Goal: Task Accomplishment & Management: Complete application form

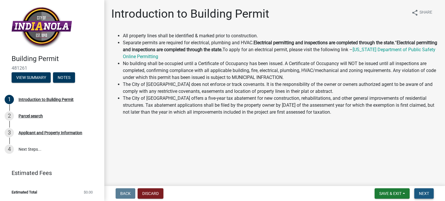
click at [418, 191] on button "Next" at bounding box center [423, 194] width 19 height 10
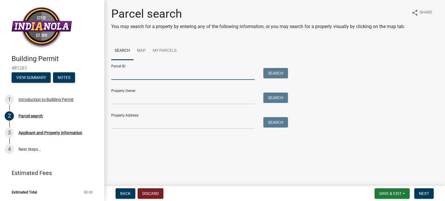
click at [138, 74] on input "Parcel ID:" at bounding box center [182, 74] width 143 height 12
click at [132, 102] on input "Property Owner:" at bounding box center [182, 99] width 143 height 12
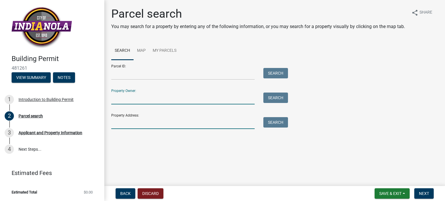
click at [122, 128] on input "Property Address:" at bounding box center [182, 123] width 143 height 12
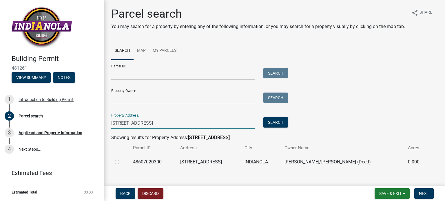
type input "[STREET_ADDRESS]"
click at [122, 159] on label at bounding box center [122, 159] width 0 height 0
click at [122, 163] on input "radio" at bounding box center [124, 161] width 4 height 4
radio input "true"
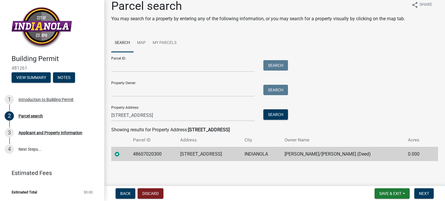
scroll to position [14, 0]
click at [421, 193] on span "Next" at bounding box center [424, 193] width 10 height 5
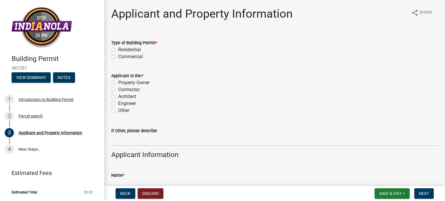
click at [118, 90] on label "Contractor" at bounding box center [128, 89] width 21 height 7
click at [118, 90] on input "Contractor" at bounding box center [120, 88] width 4 height 4
radio input "true"
click at [118, 48] on label "Residential" at bounding box center [129, 49] width 23 height 7
click at [118, 48] on input "Residential" at bounding box center [120, 48] width 4 height 4
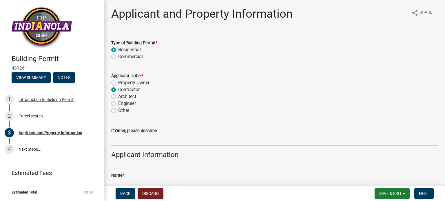
radio input "true"
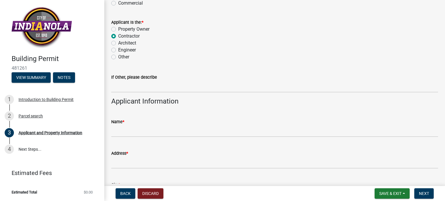
scroll to position [58, 0]
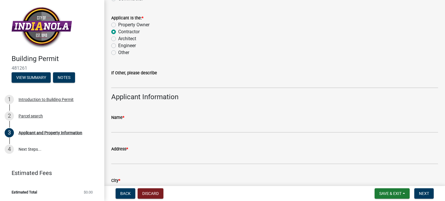
click at [149, 119] on div "Name *" at bounding box center [274, 117] width 327 height 7
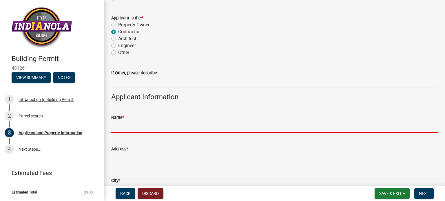
click at [140, 129] on input "Name *" at bounding box center [274, 127] width 327 height 12
type input "[PERSON_NAME]"
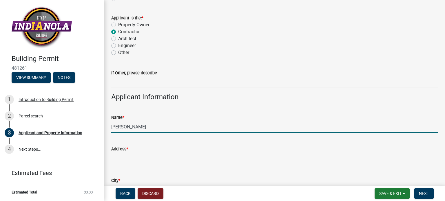
type input "[STREET_ADDRESS][PERSON_NAME]"
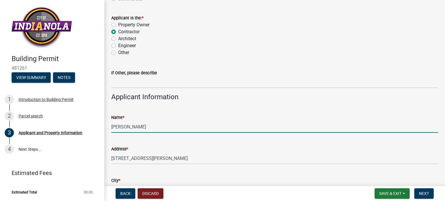
type input "[PERSON_NAME]"
type input "IA"
type input "50325"
type input "[PERSON_NAME][EMAIL_ADDRESS][DOMAIN_NAME]"
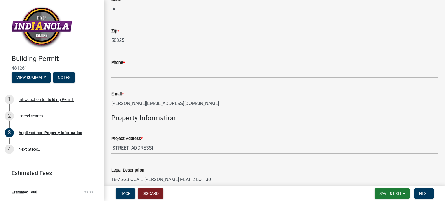
scroll to position [261, 0]
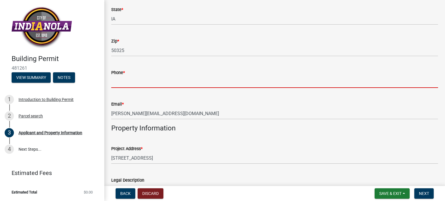
click at [141, 79] on input "Phone *" at bounding box center [274, 82] width 327 height 12
type input "5154910729"
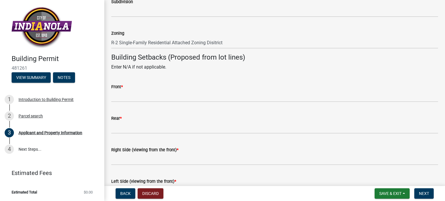
scroll to position [521, 0]
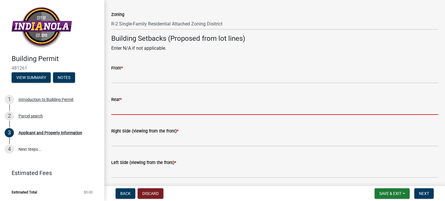
click at [137, 109] on input "Rear *" at bounding box center [274, 109] width 327 height 12
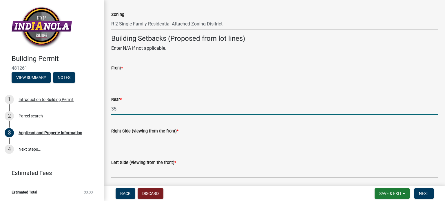
type input "35"
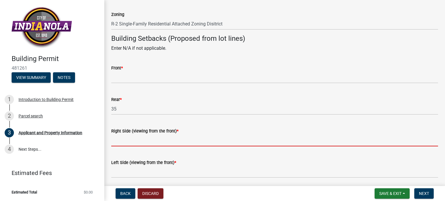
click at [142, 138] on input "Right Side (viewing from the front) *" at bounding box center [274, 141] width 327 height 12
type input "0"
type input "3"
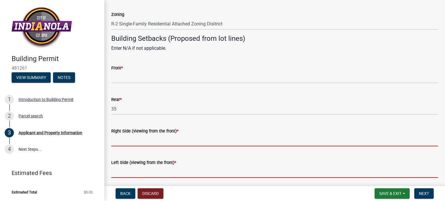
click at [134, 175] on input "Left Side (viewing from the front) *" at bounding box center [274, 172] width 327 height 12
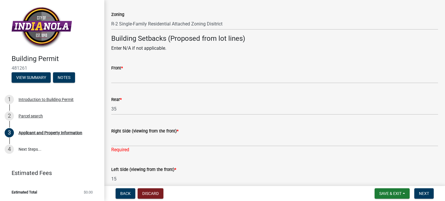
type input "15"
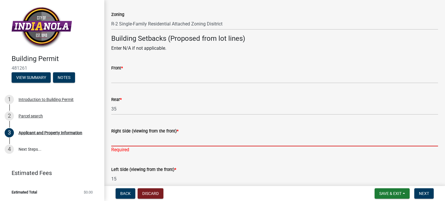
click at [122, 142] on input "Right Side (viewing from the front) *" at bounding box center [274, 141] width 327 height 12
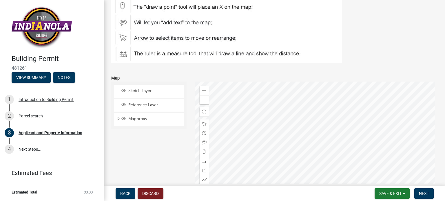
scroll to position [782, 0]
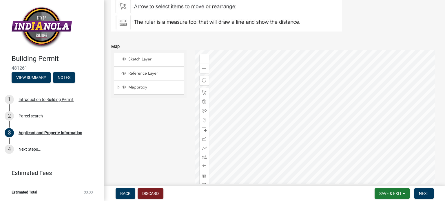
type input "25"
click at [145, 57] on span "Sketch Layer" at bounding box center [154, 59] width 55 height 5
click at [319, 107] on div at bounding box center [316, 122] width 243 height 145
click at [203, 94] on span at bounding box center [204, 92] width 5 height 5
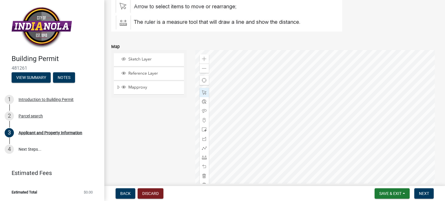
click at [320, 107] on div at bounding box center [316, 122] width 243 height 145
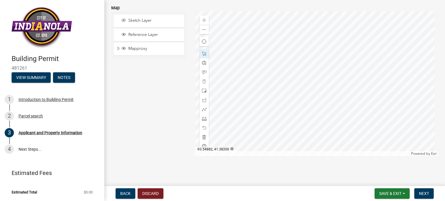
scroll to position [785, 0]
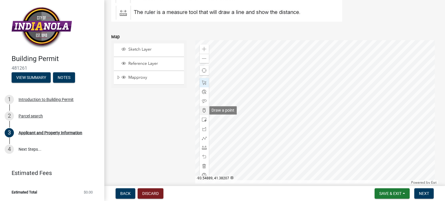
click at [204, 111] on span at bounding box center [204, 110] width 5 height 5
click at [326, 96] on div at bounding box center [316, 111] width 243 height 145
click at [341, 95] on div at bounding box center [316, 111] width 243 height 145
click at [307, 81] on div at bounding box center [316, 111] width 243 height 145
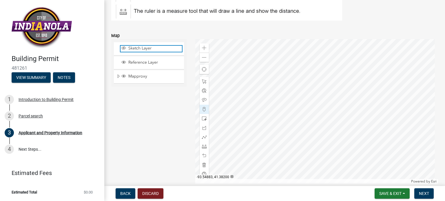
click at [146, 49] on span "Sketch Layer" at bounding box center [154, 48] width 55 height 5
click at [320, 82] on div at bounding box center [316, 111] width 243 height 145
click at [318, 94] on div at bounding box center [316, 111] width 243 height 145
click at [305, 81] on div at bounding box center [316, 111] width 243 height 145
click at [310, 83] on div at bounding box center [316, 111] width 243 height 145
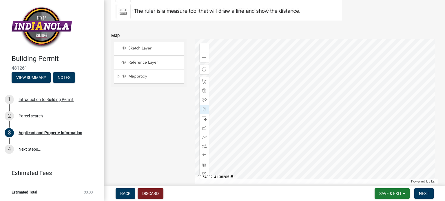
click at [315, 83] on div at bounding box center [316, 111] width 243 height 145
click at [318, 88] on div at bounding box center [316, 111] width 243 height 145
click at [311, 89] on div at bounding box center [316, 111] width 243 height 145
click at [306, 90] on div at bounding box center [316, 111] width 243 height 145
click at [308, 92] on div at bounding box center [316, 111] width 243 height 145
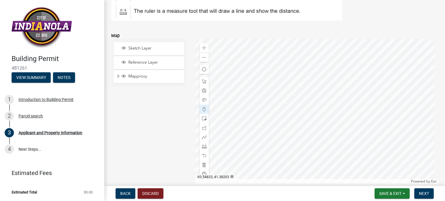
click at [312, 92] on div at bounding box center [316, 111] width 243 height 145
click at [317, 98] on div at bounding box center [316, 111] width 243 height 145
click at [313, 98] on div at bounding box center [316, 111] width 243 height 145
click at [309, 98] on div at bounding box center [316, 111] width 243 height 145
click at [307, 98] on div at bounding box center [316, 111] width 243 height 145
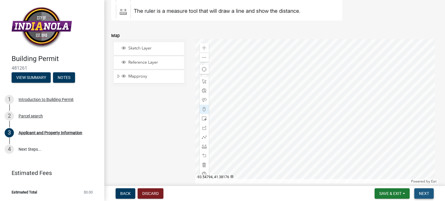
click at [418, 191] on button "Next" at bounding box center [423, 194] width 19 height 10
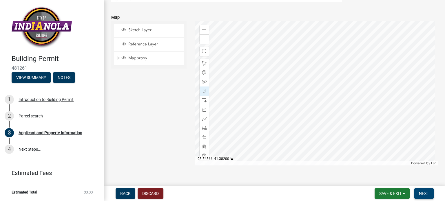
scroll to position [821, 0]
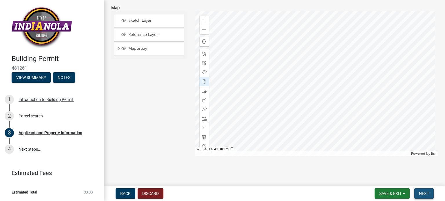
click at [422, 194] on span "Next" at bounding box center [424, 193] width 10 height 5
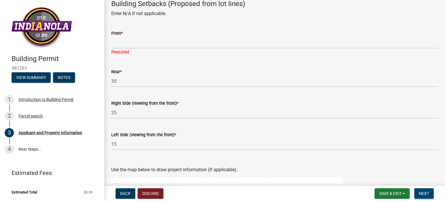
scroll to position [531, 0]
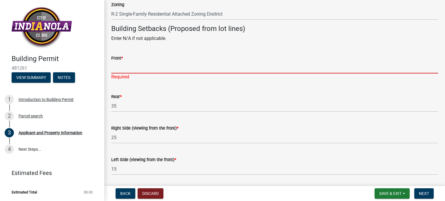
click at [143, 70] on input "Front *" at bounding box center [274, 68] width 327 height 12
type input "50"
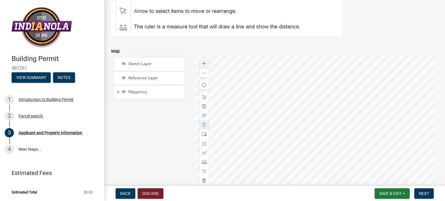
scroll to position [821, 0]
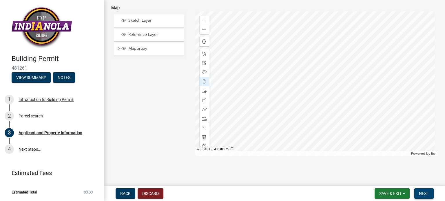
click at [419, 192] on span "Next" at bounding box center [424, 193] width 10 height 5
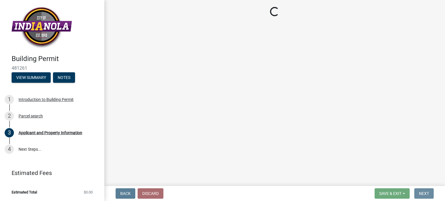
scroll to position [0, 0]
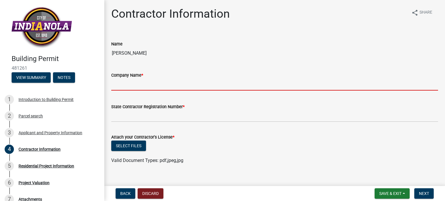
click at [127, 88] on input "Company Name *" at bounding box center [274, 85] width 327 height 12
type input "[PERSON_NAME] home solutions"
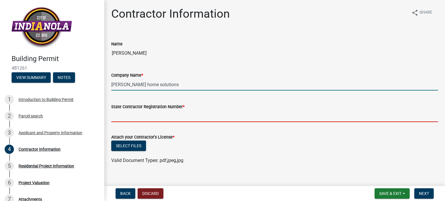
type input "IA"
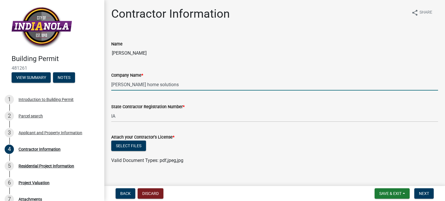
scroll to position [8, 0]
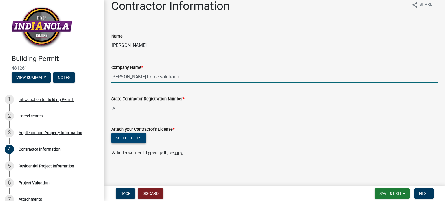
click at [137, 140] on button "Select files" at bounding box center [128, 138] width 35 height 10
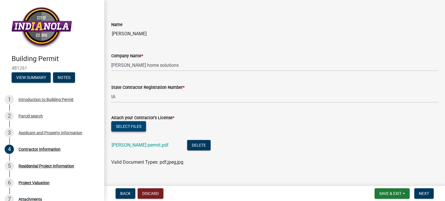
scroll to position [29, 0]
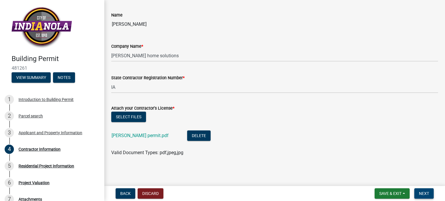
click at [426, 196] on span "Next" at bounding box center [424, 193] width 10 height 5
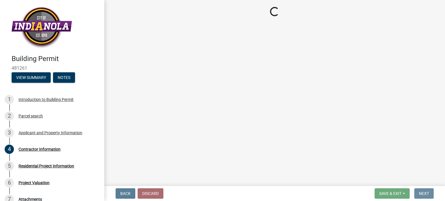
scroll to position [0, 0]
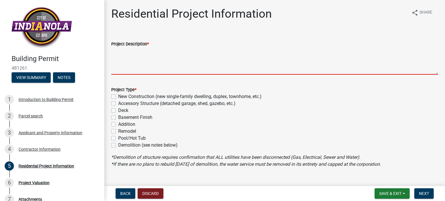
click at [141, 71] on textarea "Project Description *" at bounding box center [274, 61] width 327 height 27
click at [114, 110] on div "Project Type * New Construction (new single-family dwelling, duplex, townhome, …" at bounding box center [274, 117] width 327 height 63
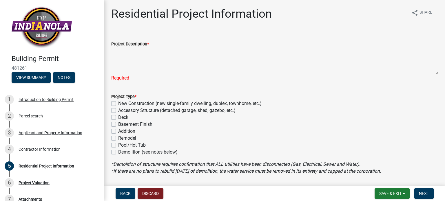
click at [118, 117] on label "Deck" at bounding box center [123, 117] width 10 height 7
click at [118, 117] on input "Deck" at bounding box center [120, 116] width 4 height 4
checkbox input "true"
checkbox input "false"
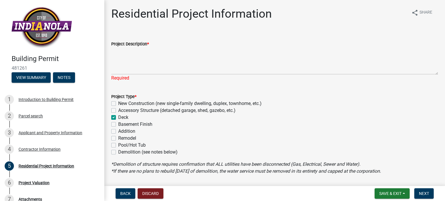
checkbox input "true"
checkbox input "false"
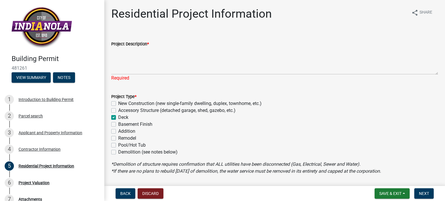
checkbox input "false"
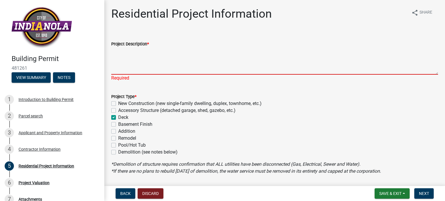
click at [123, 70] on textarea "Project Description *" at bounding box center [274, 61] width 327 height 27
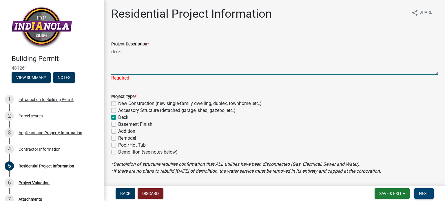
type textarea "deck"
click at [422, 190] on button "Next" at bounding box center [423, 194] width 19 height 10
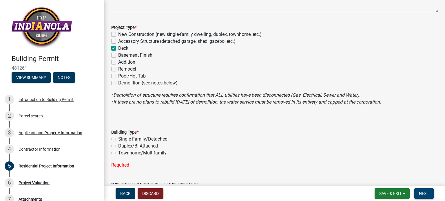
scroll to position [87, 0]
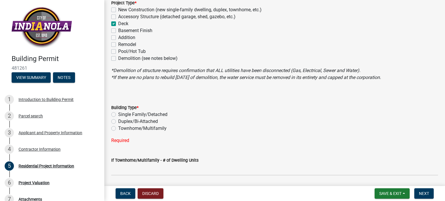
click at [118, 116] on label "Single Family/Detached" at bounding box center [142, 114] width 49 height 7
click at [118, 115] on input "Single Family/Detached" at bounding box center [120, 113] width 4 height 4
radio input "true"
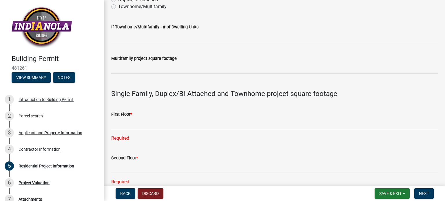
scroll to position [232, 0]
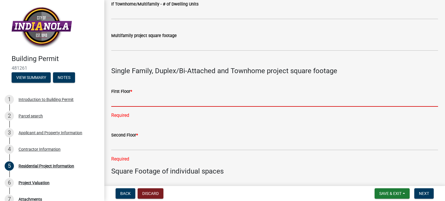
click at [147, 103] on input "text" at bounding box center [274, 101] width 327 height 12
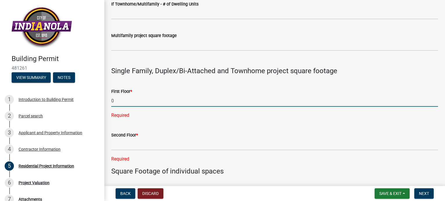
type input "0"
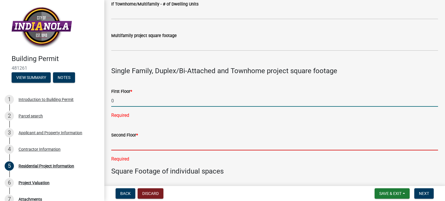
click at [133, 146] on div "Second Floor * Required" at bounding box center [274, 143] width 327 height 39
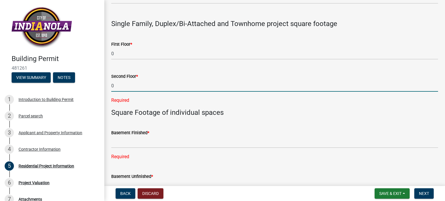
scroll to position [290, 0]
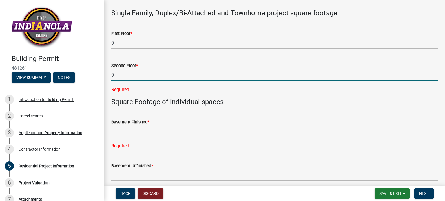
type input "0"
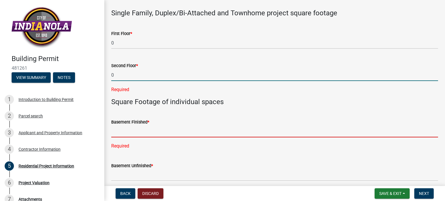
click at [148, 132] on div "Basement Finished * Required" at bounding box center [274, 130] width 327 height 39
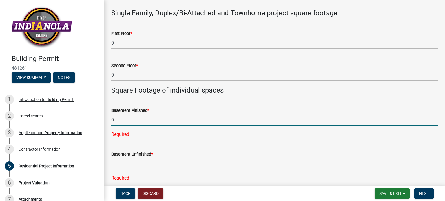
scroll to position [319, 0]
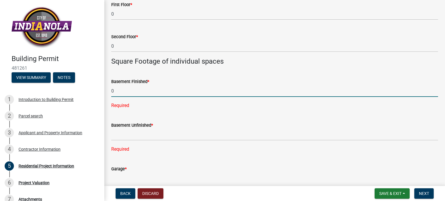
type input "0"
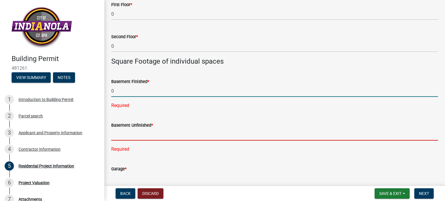
click at [145, 136] on div "Basement Unfinished * Required" at bounding box center [274, 133] width 327 height 39
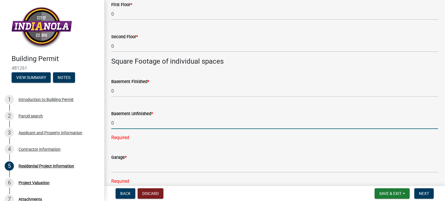
scroll to position [348, 0]
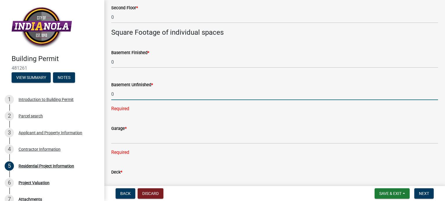
type input "0"
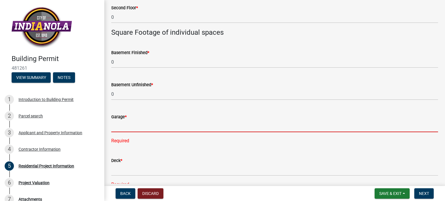
click at [141, 141] on div "Garage * Required" at bounding box center [274, 124] width 327 height 39
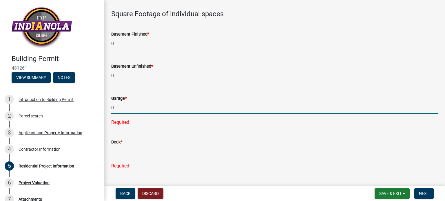
scroll to position [377, 0]
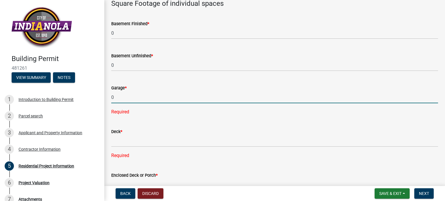
type input "0"
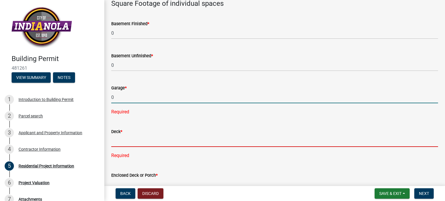
click at [141, 141] on div "Deck * Required" at bounding box center [274, 139] width 327 height 39
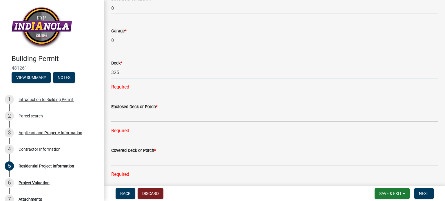
scroll to position [435, 0]
type input "325"
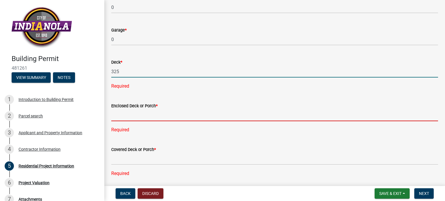
click at [145, 118] on div "Enclosed Deck or Porch * Required" at bounding box center [274, 113] width 327 height 39
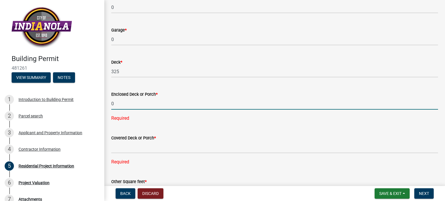
type input "0"
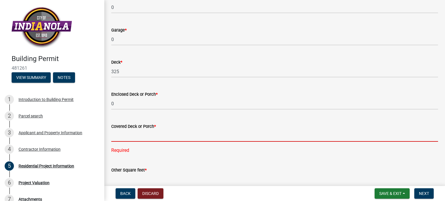
click at [136, 146] on div "Covered Deck or Porch * Required" at bounding box center [274, 134] width 327 height 39
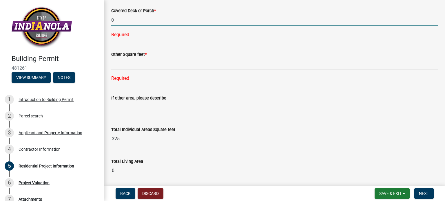
type input "0"
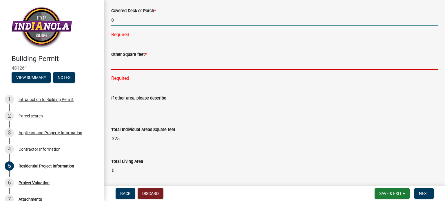
click at [138, 62] on input "text" at bounding box center [274, 64] width 327 height 12
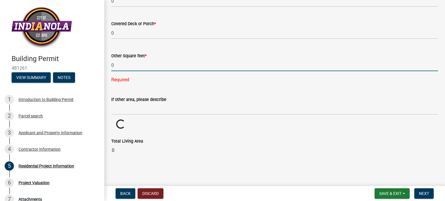
type input "0"
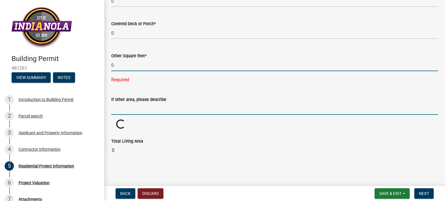
click at [125, 105] on input "If other area, please describe" at bounding box center [274, 109] width 327 height 12
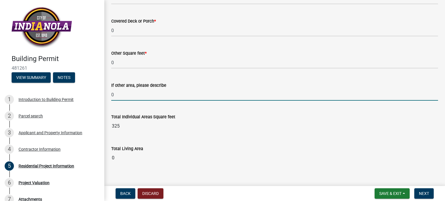
scroll to position [548, 0]
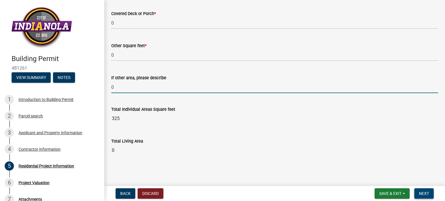
type input "0"
click at [423, 192] on span "Next" at bounding box center [424, 193] width 10 height 5
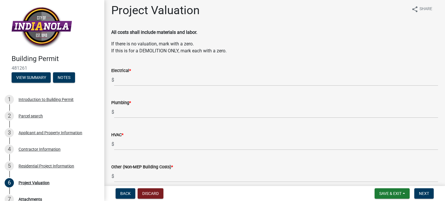
scroll to position [32, 0]
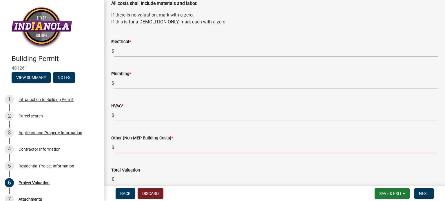
click at [133, 147] on input "text" at bounding box center [276, 148] width 324 height 12
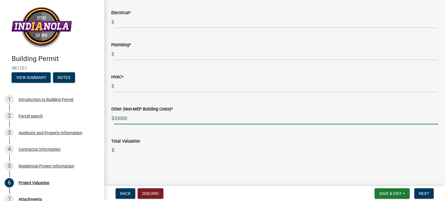
type input "33000"
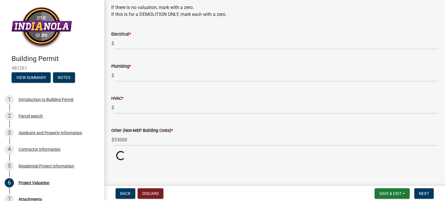
click at [213, 136] on wm-data-entity-input-list "All costs shall include materials and labor. If there is no valuation, mark wit…" at bounding box center [274, 76] width 327 height 169
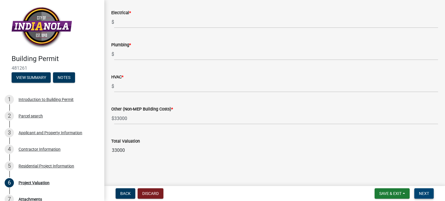
click at [428, 193] on span "Next" at bounding box center [424, 193] width 10 height 5
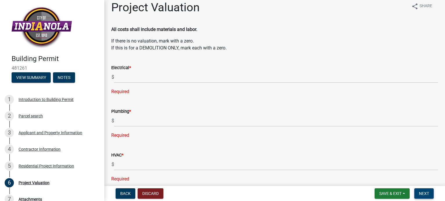
scroll to position [0, 0]
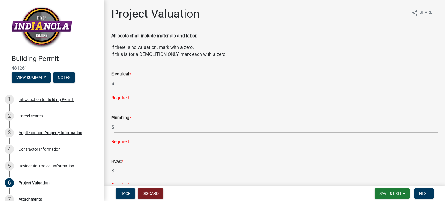
click at [141, 85] on input "text" at bounding box center [276, 84] width 324 height 12
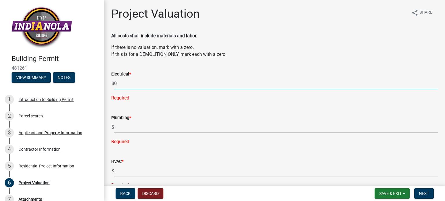
type input "0"
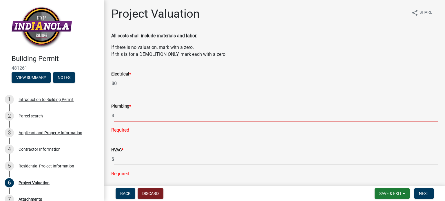
click at [132, 129] on div "Plumbing * $ Required" at bounding box center [274, 114] width 327 height 39
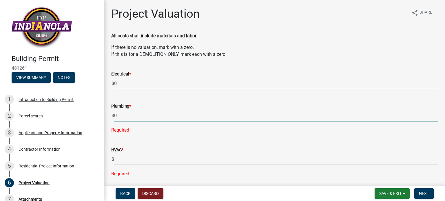
type input "0"
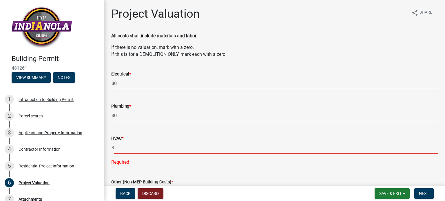
click at [132, 160] on div "HVAC * $ Required" at bounding box center [274, 146] width 327 height 39
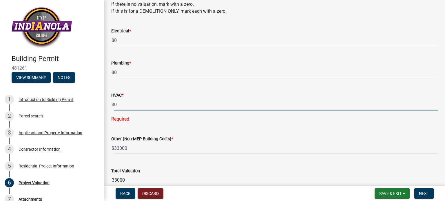
scroll to position [51, 0]
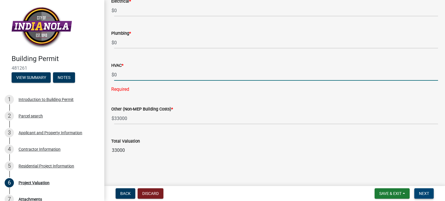
type input "0"
click at [420, 191] on button "Next" at bounding box center [423, 194] width 19 height 10
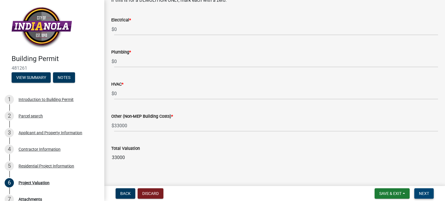
scroll to position [61, 0]
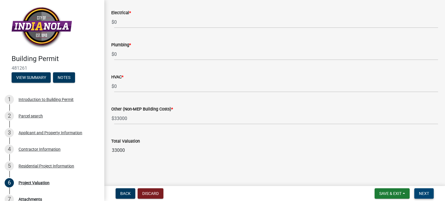
click at [421, 194] on span "Next" at bounding box center [424, 193] width 10 height 5
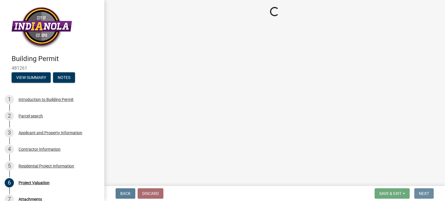
scroll to position [0, 0]
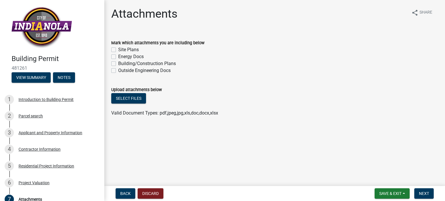
click at [118, 50] on label "Site Plans" at bounding box center [128, 49] width 21 height 7
click at [118, 50] on input "Site Plans" at bounding box center [120, 48] width 4 height 4
checkbox input "true"
checkbox input "false"
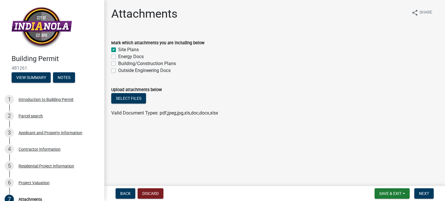
checkbox input "false"
click at [130, 96] on button "Select files" at bounding box center [128, 98] width 35 height 10
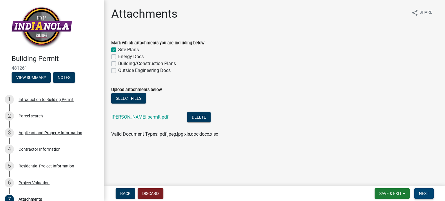
click at [426, 191] on span "Next" at bounding box center [424, 193] width 10 height 5
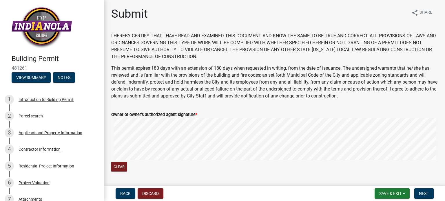
scroll to position [29, 0]
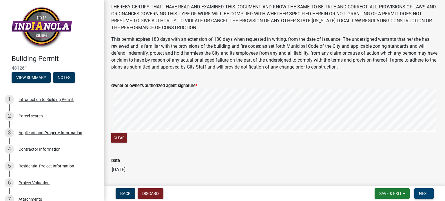
click at [418, 193] on button "Next" at bounding box center [423, 194] width 19 height 10
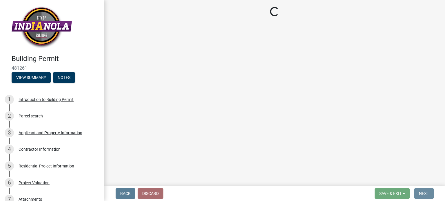
scroll to position [0, 0]
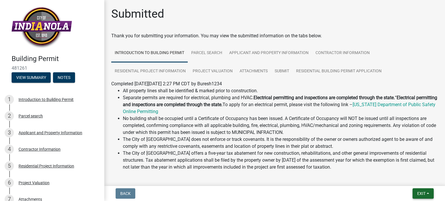
click at [417, 193] on span "Exit" at bounding box center [421, 193] width 8 height 5
